Goal: Transaction & Acquisition: Download file/media

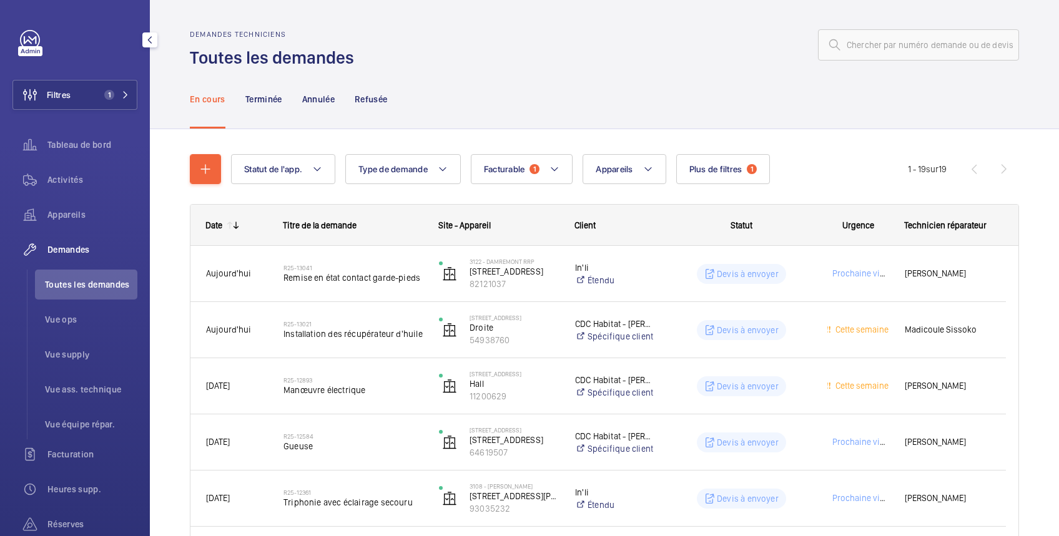
click at [66, 252] on span "Demandes" at bounding box center [92, 250] width 90 height 12
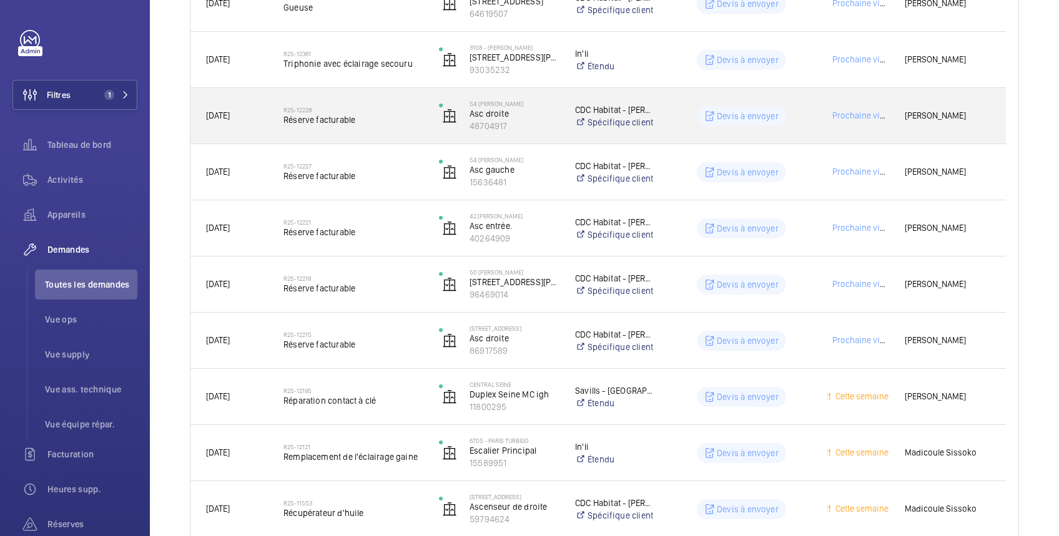
scroll to position [444, 0]
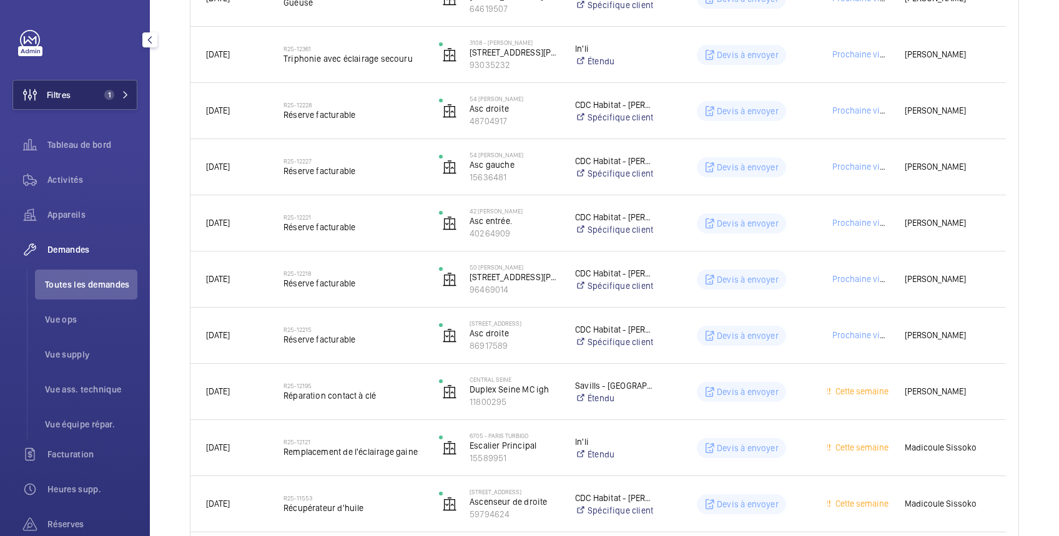
click at [74, 91] on button "Filtres 1" at bounding box center [74, 95] width 125 height 30
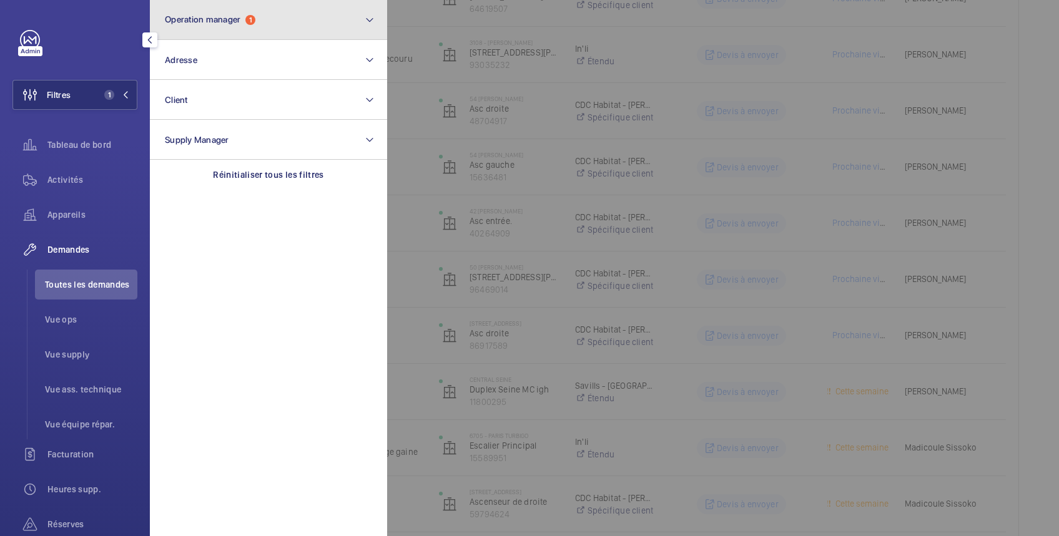
click at [189, 14] on span "Operation manager" at bounding box center [203, 19] width 76 height 10
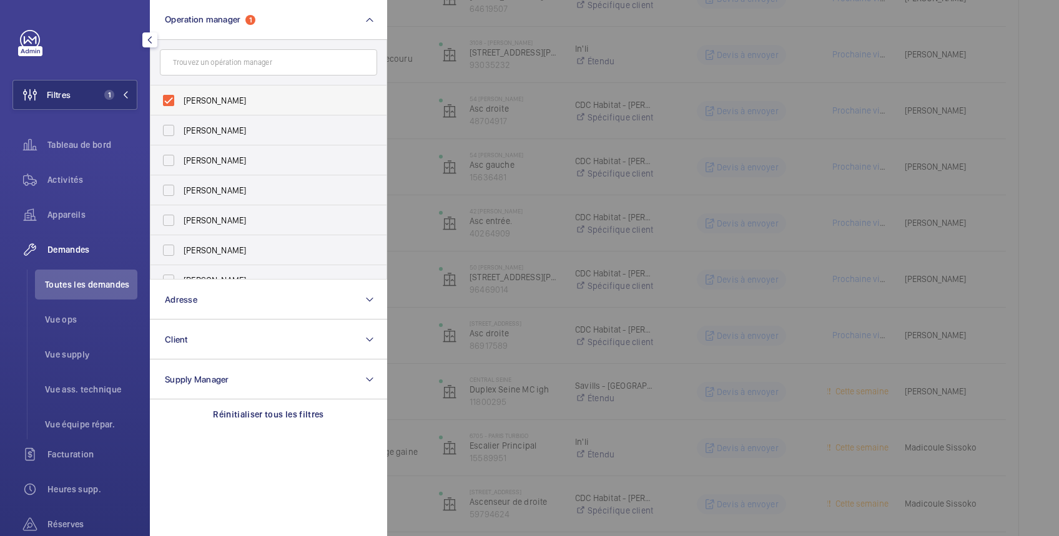
click at [194, 102] on span "[PERSON_NAME]" at bounding box center [270, 100] width 172 height 12
click at [181, 102] on input "[PERSON_NAME]" at bounding box center [168, 100] width 25 height 25
checkbox input "false"
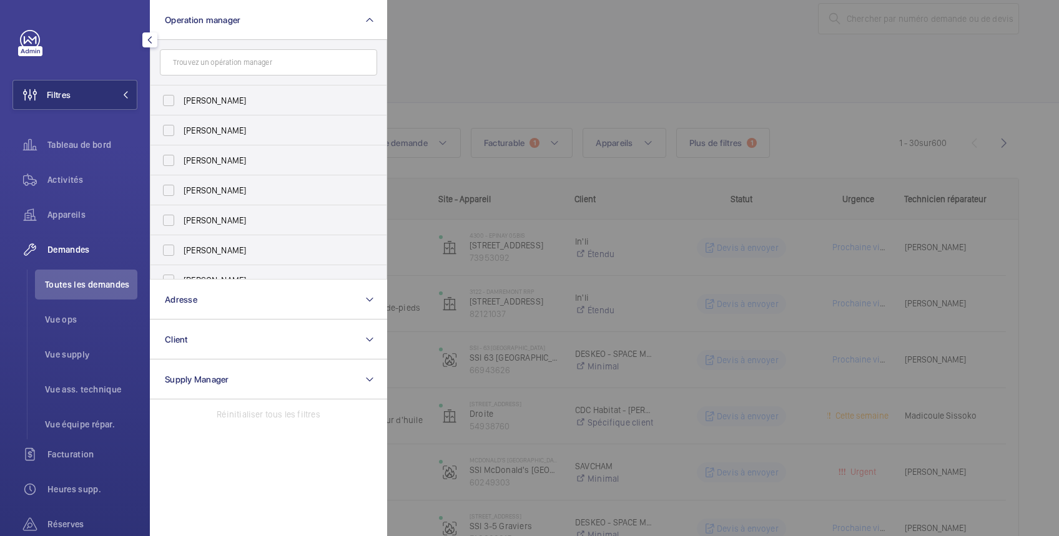
click at [449, 41] on div at bounding box center [916, 268] width 1059 height 536
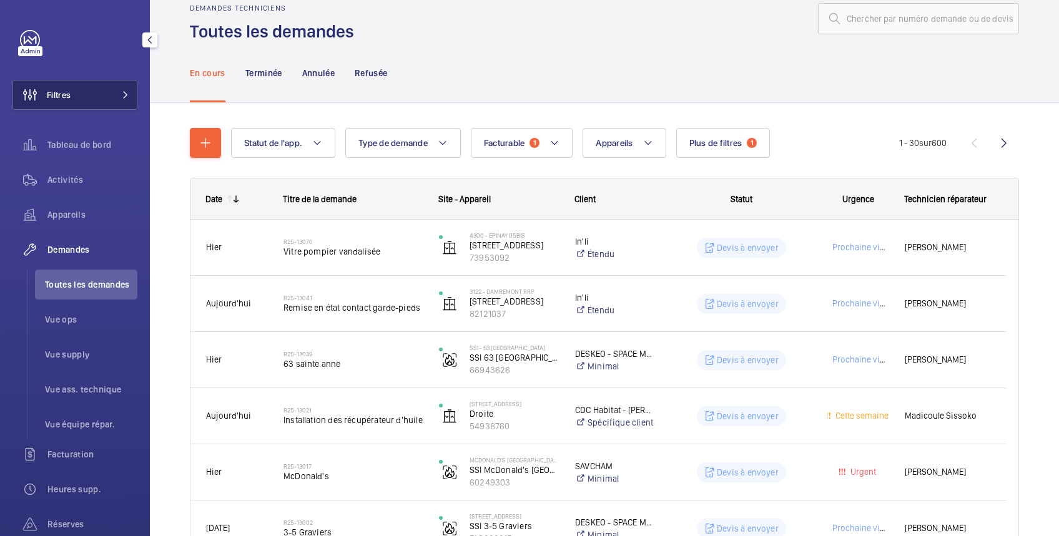
click at [99, 94] on button "Filtres" at bounding box center [74, 95] width 125 height 30
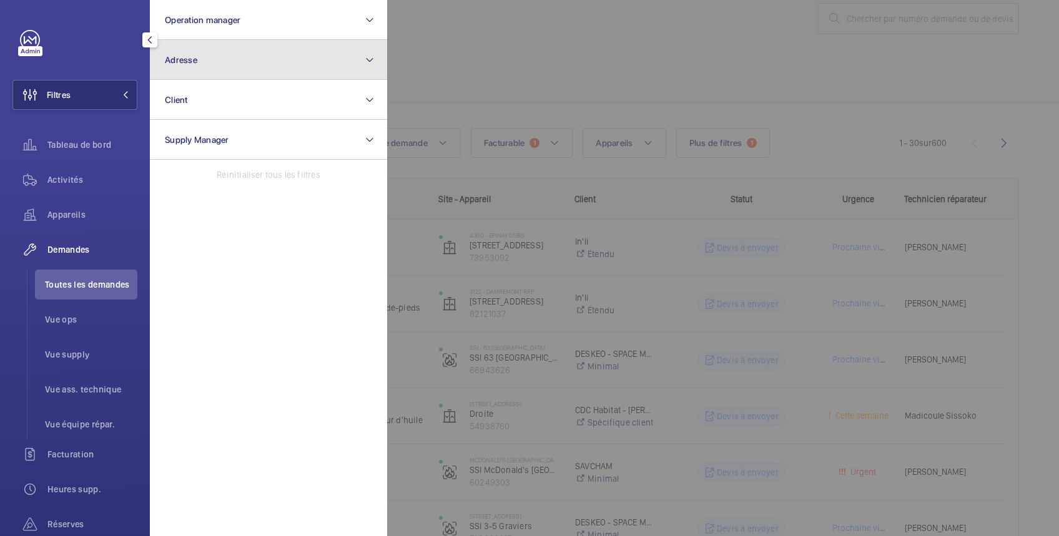
click at [185, 63] on span "Adresse" at bounding box center [181, 60] width 32 height 10
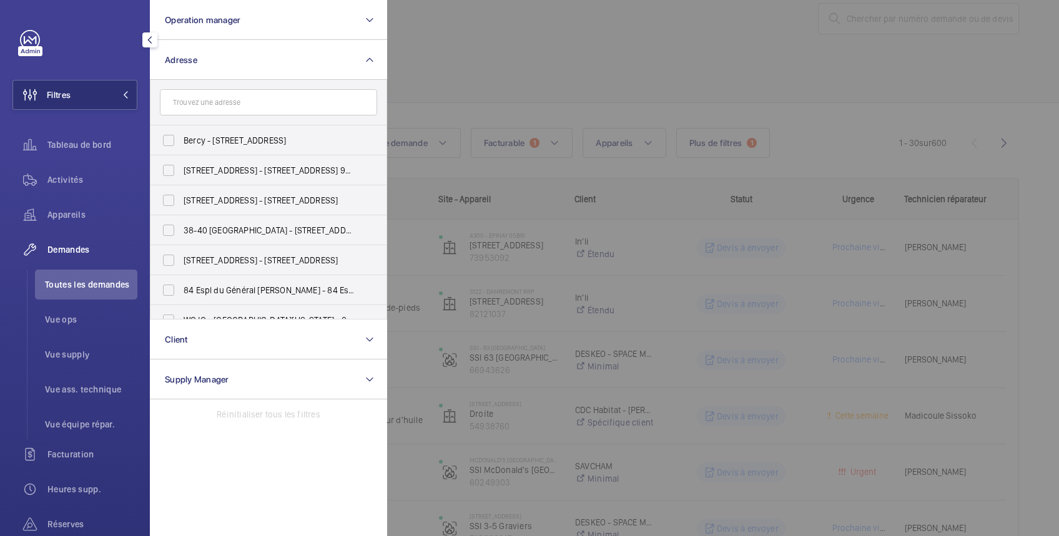
click at [202, 104] on input "text" at bounding box center [268, 102] width 217 height 26
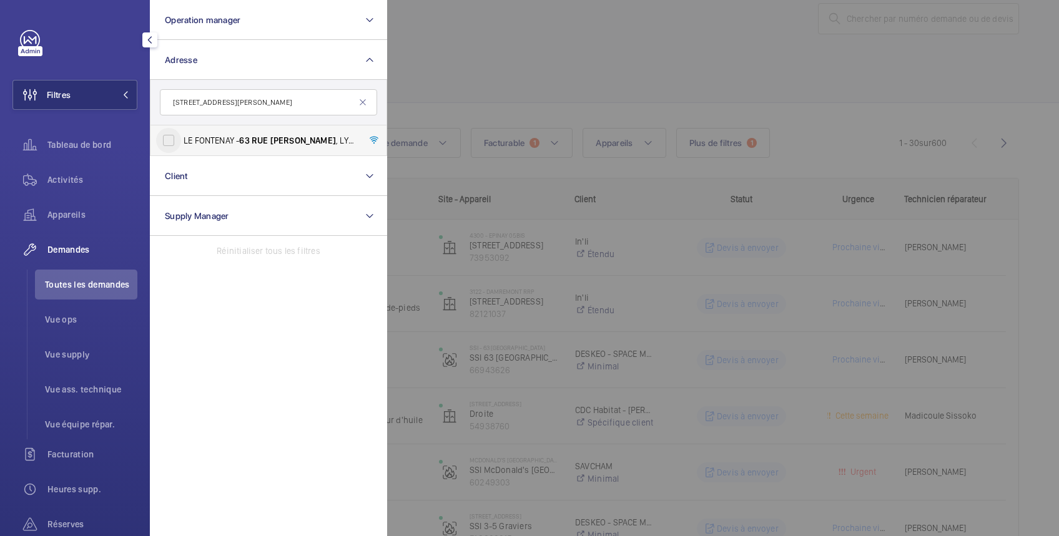
type input "[STREET_ADDRESS][PERSON_NAME]"
click at [174, 142] on input "LE FONTENAY - [STREET_ADDRESS][PERSON_NAME]" at bounding box center [168, 140] width 25 height 25
checkbox input "true"
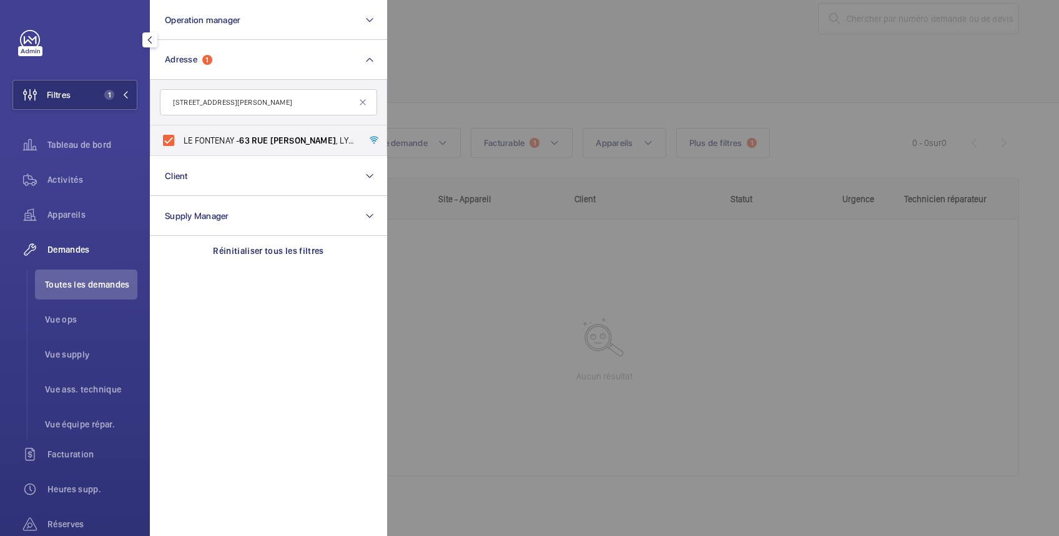
click at [509, 40] on div at bounding box center [916, 268] width 1059 height 536
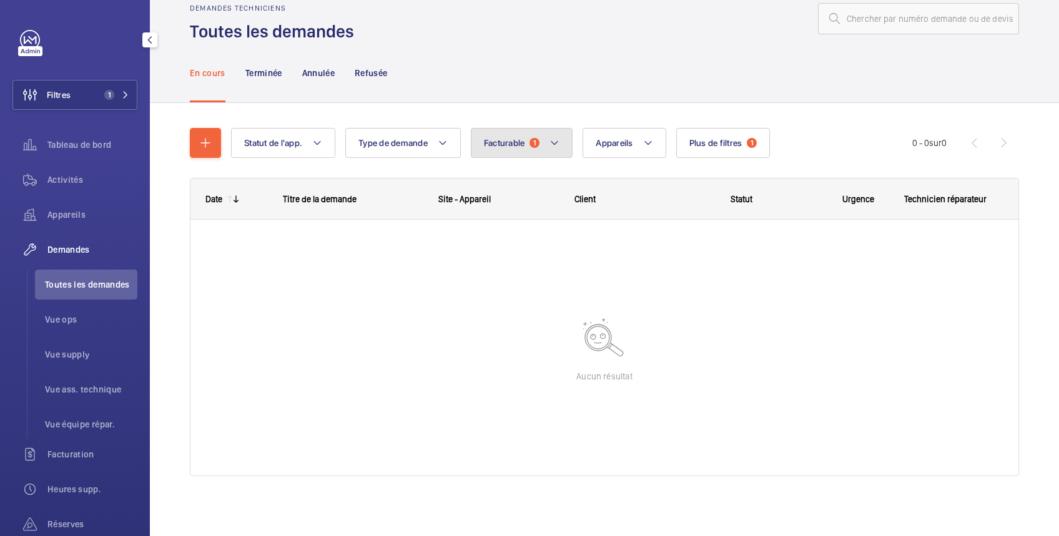
click at [509, 139] on span "Facturable" at bounding box center [504, 143] width 41 height 10
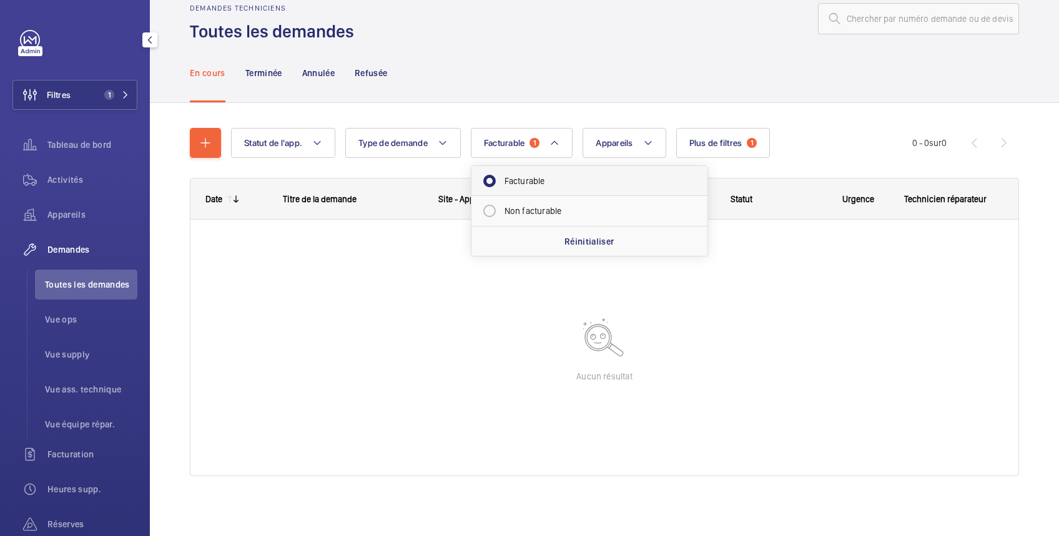
click at [521, 185] on mat-radio-button "Facturable" at bounding box center [589, 181] width 225 height 25
radio input "false"
click at [683, 142] on span "Plus de filtres" at bounding box center [700, 143] width 53 height 10
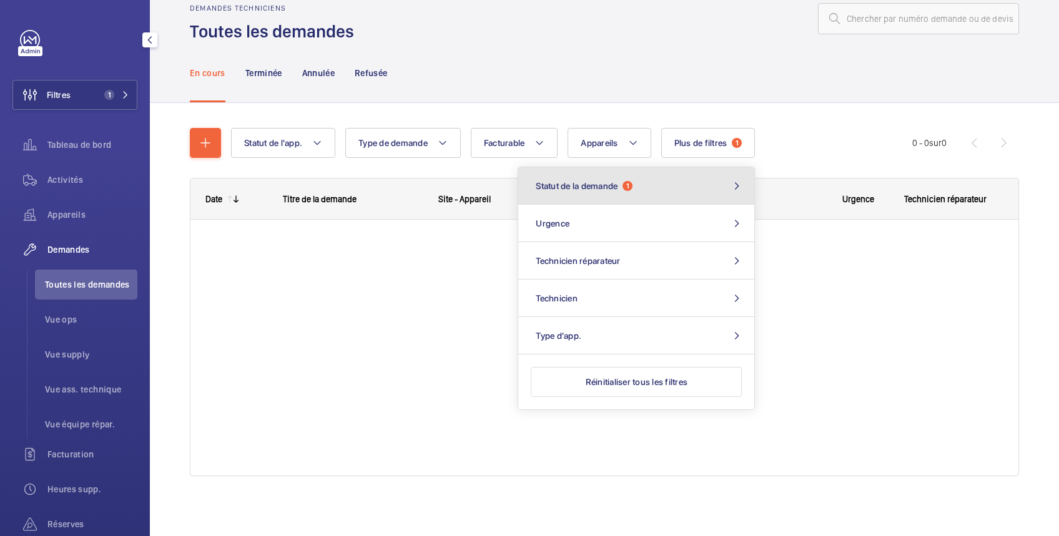
click at [649, 182] on button "Statut de la demande 1" at bounding box center [636, 185] width 236 height 37
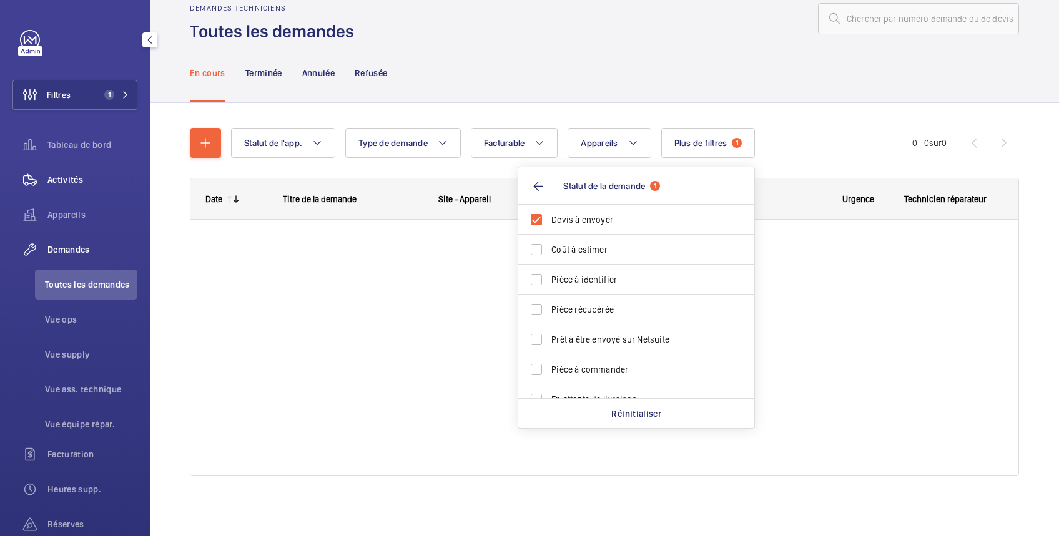
click at [62, 177] on span "Activités" at bounding box center [92, 180] width 90 height 12
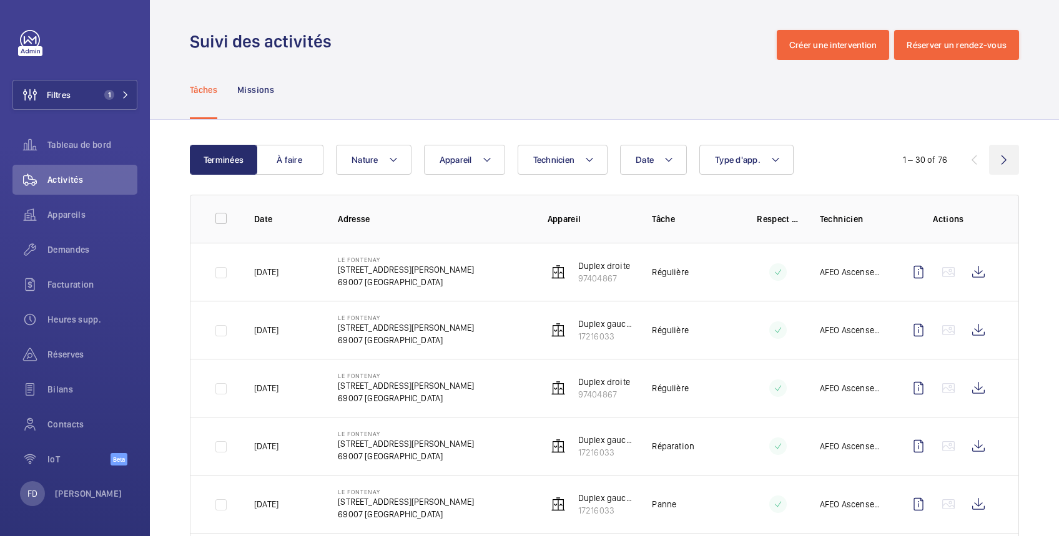
click at [992, 159] on wm-front-icon-button at bounding box center [1004, 160] width 30 height 30
click at [989, 163] on wm-front-icon-button at bounding box center [1004, 160] width 30 height 30
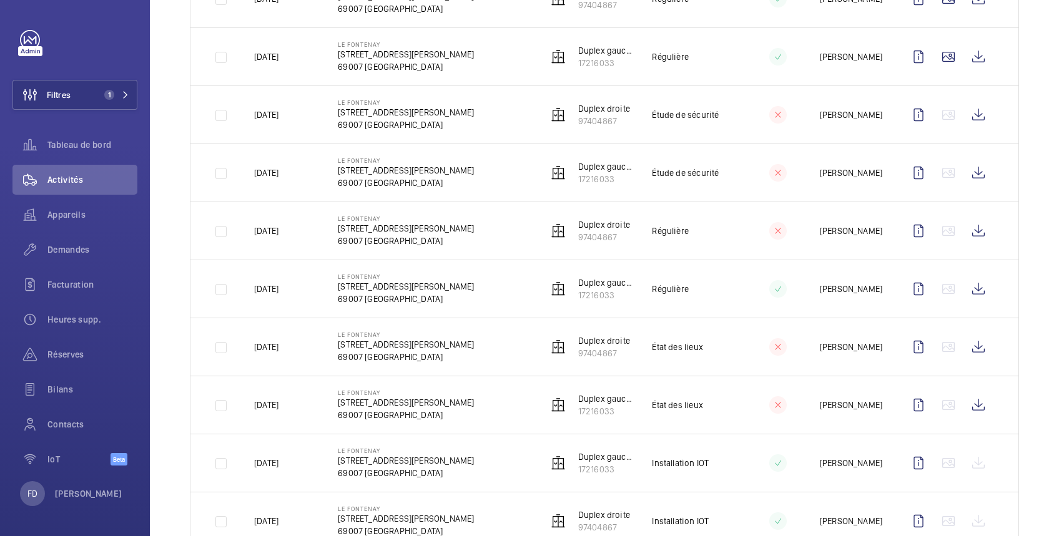
scroll to position [225, 0]
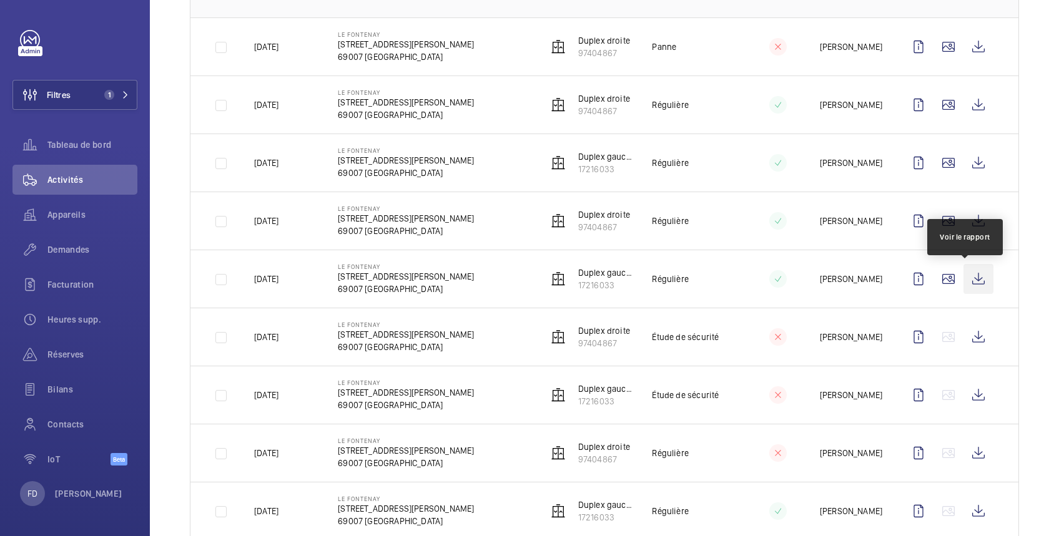
click at [965, 278] on wm-front-icon-button at bounding box center [978, 279] width 30 height 30
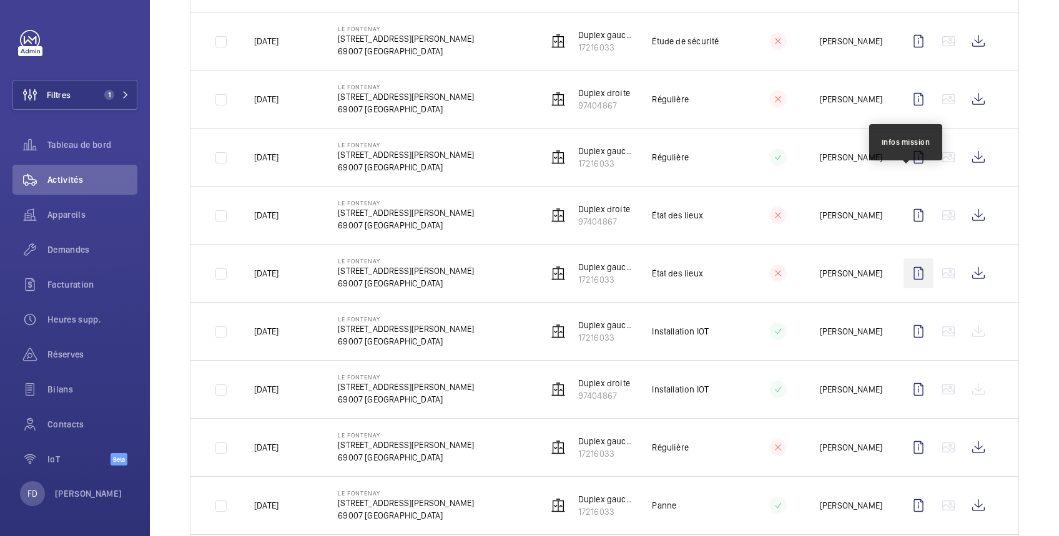
scroll to position [669, 0]
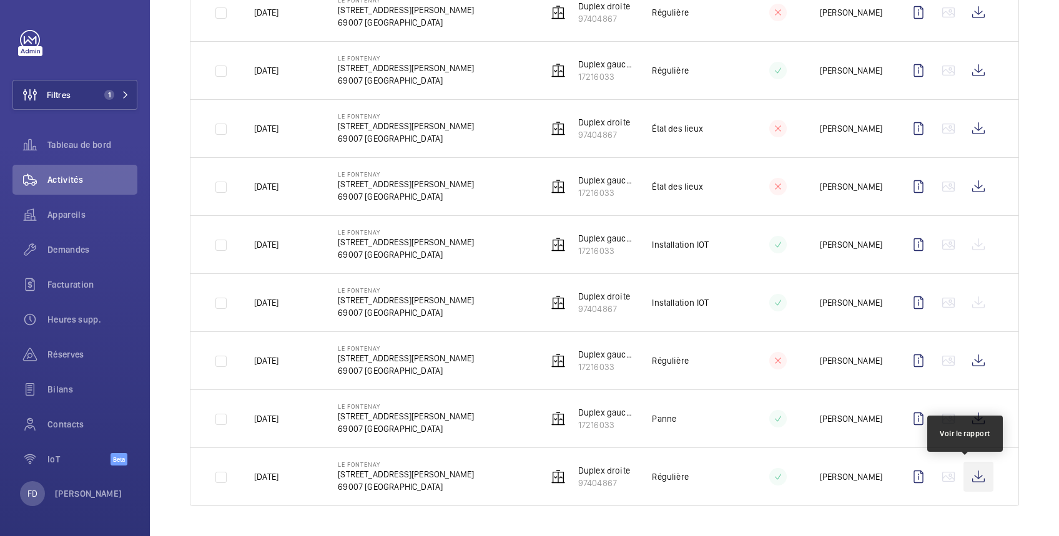
click at [969, 476] on wm-front-icon-button at bounding box center [978, 477] width 30 height 30
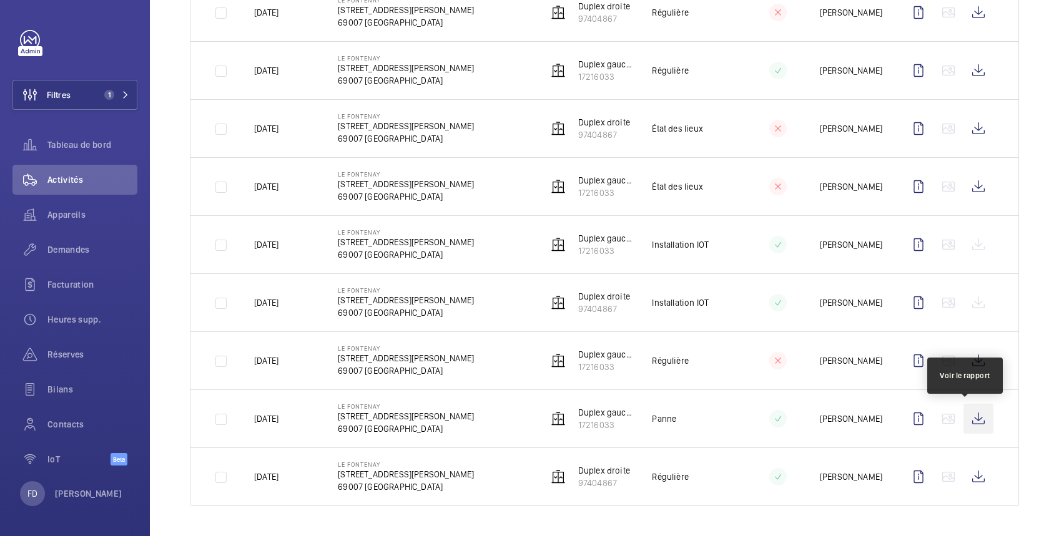
click at [967, 413] on wm-front-icon-button at bounding box center [978, 419] width 30 height 30
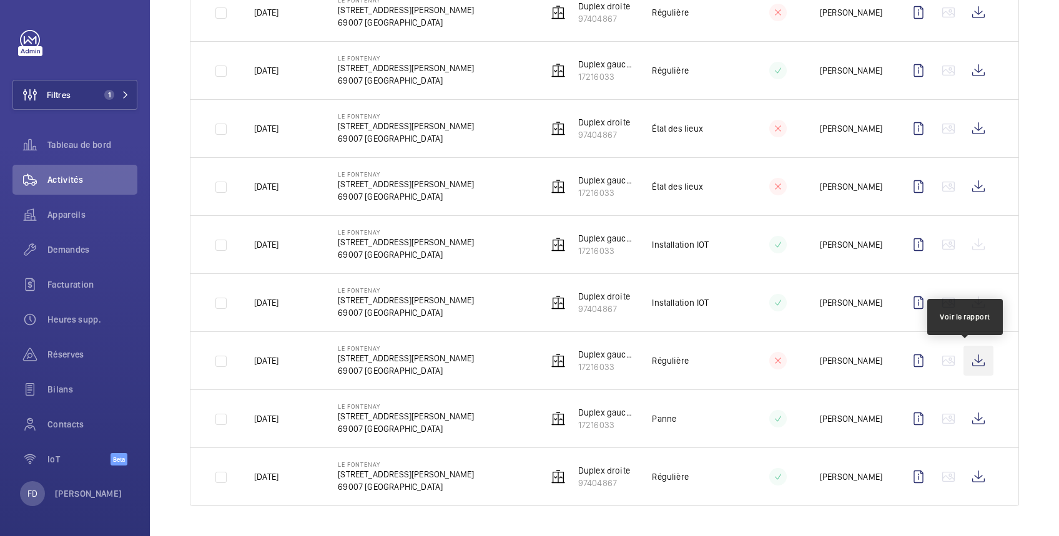
click at [968, 359] on wm-front-icon-button at bounding box center [978, 361] width 30 height 30
